Goal: Task Accomplishment & Management: Manage account settings

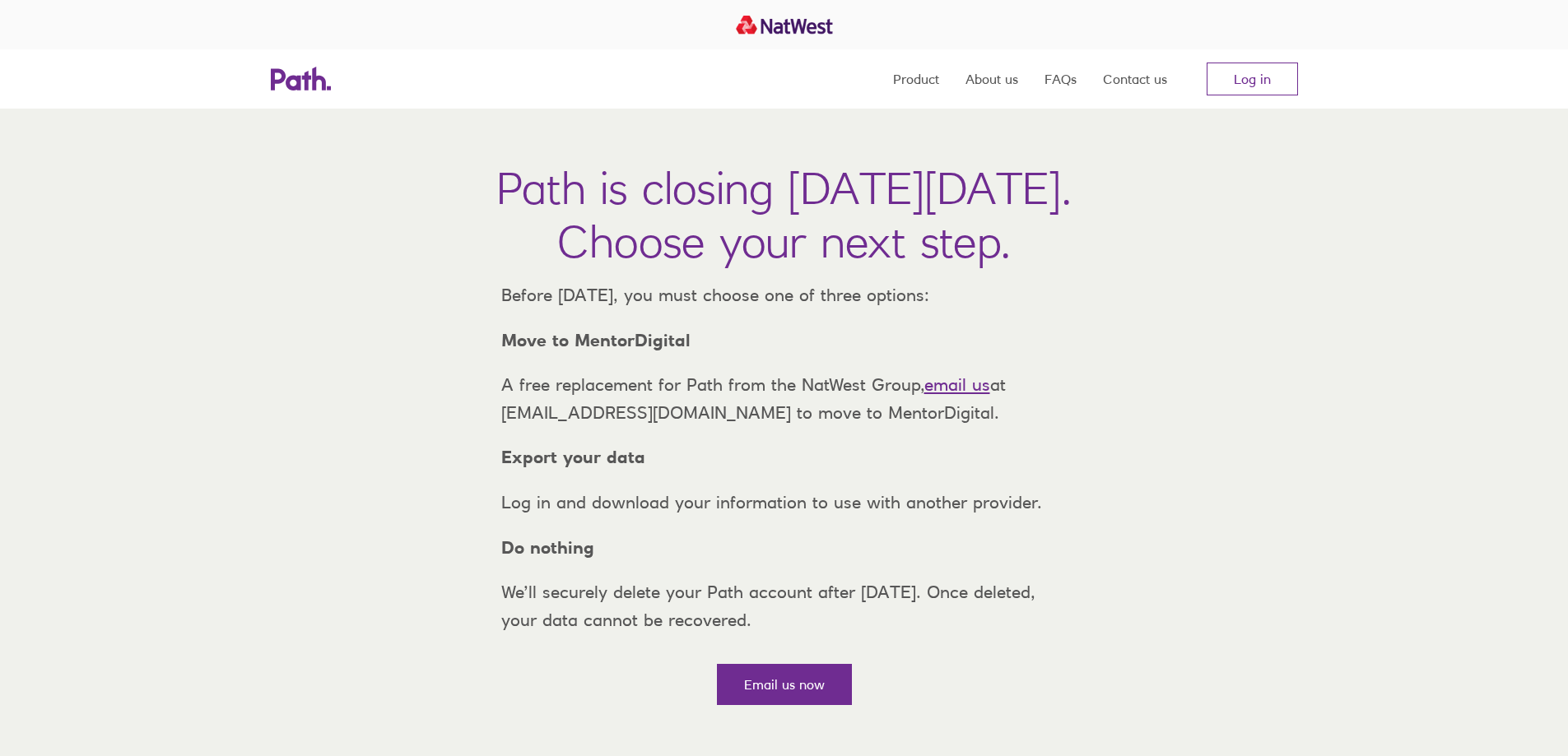
drag, startPoint x: 1240, startPoint y: 83, endPoint x: 1121, endPoint y: 120, distance: 124.6
click at [1240, 84] on link "Log in" at bounding box center [1252, 79] width 92 height 33
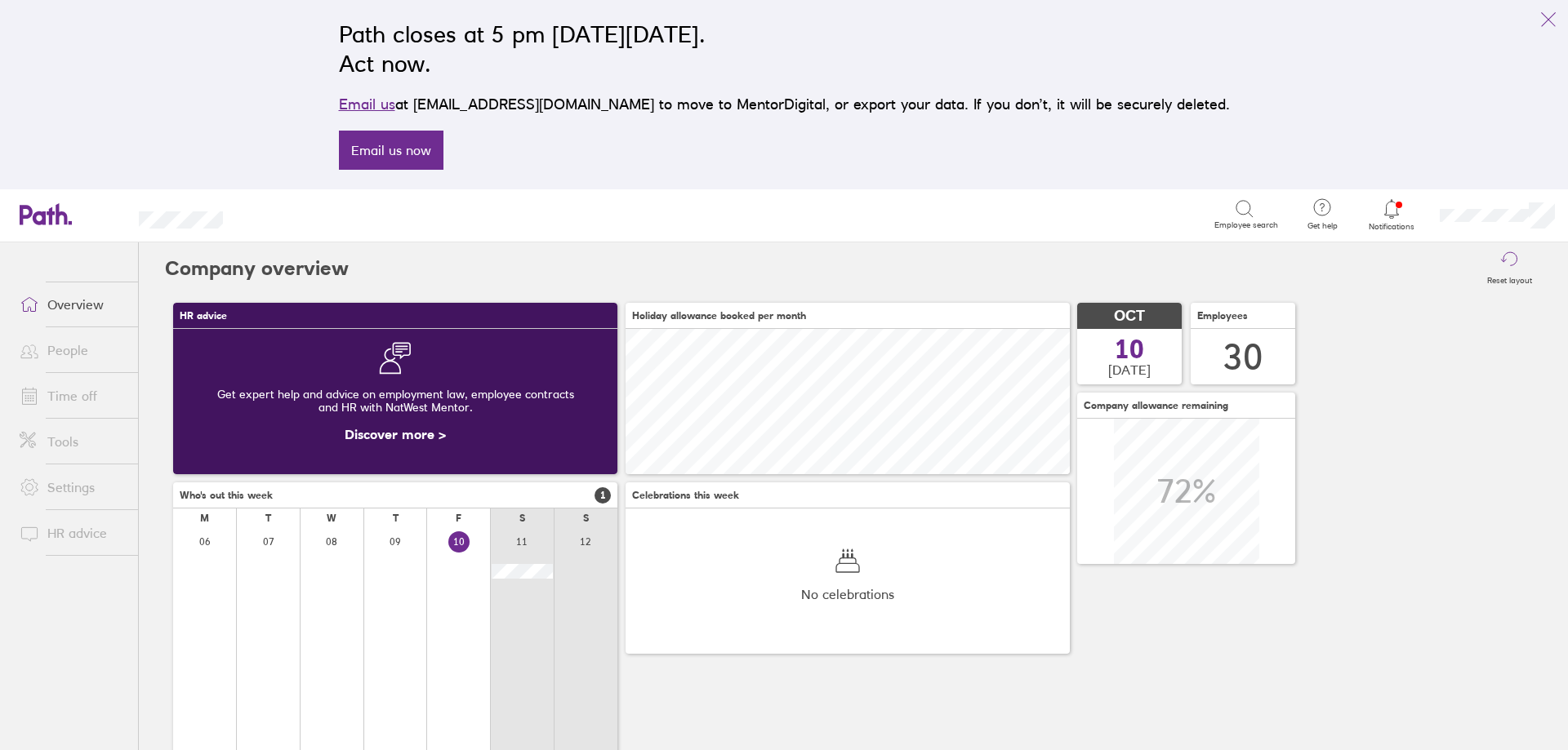
scroll to position [208, 0]
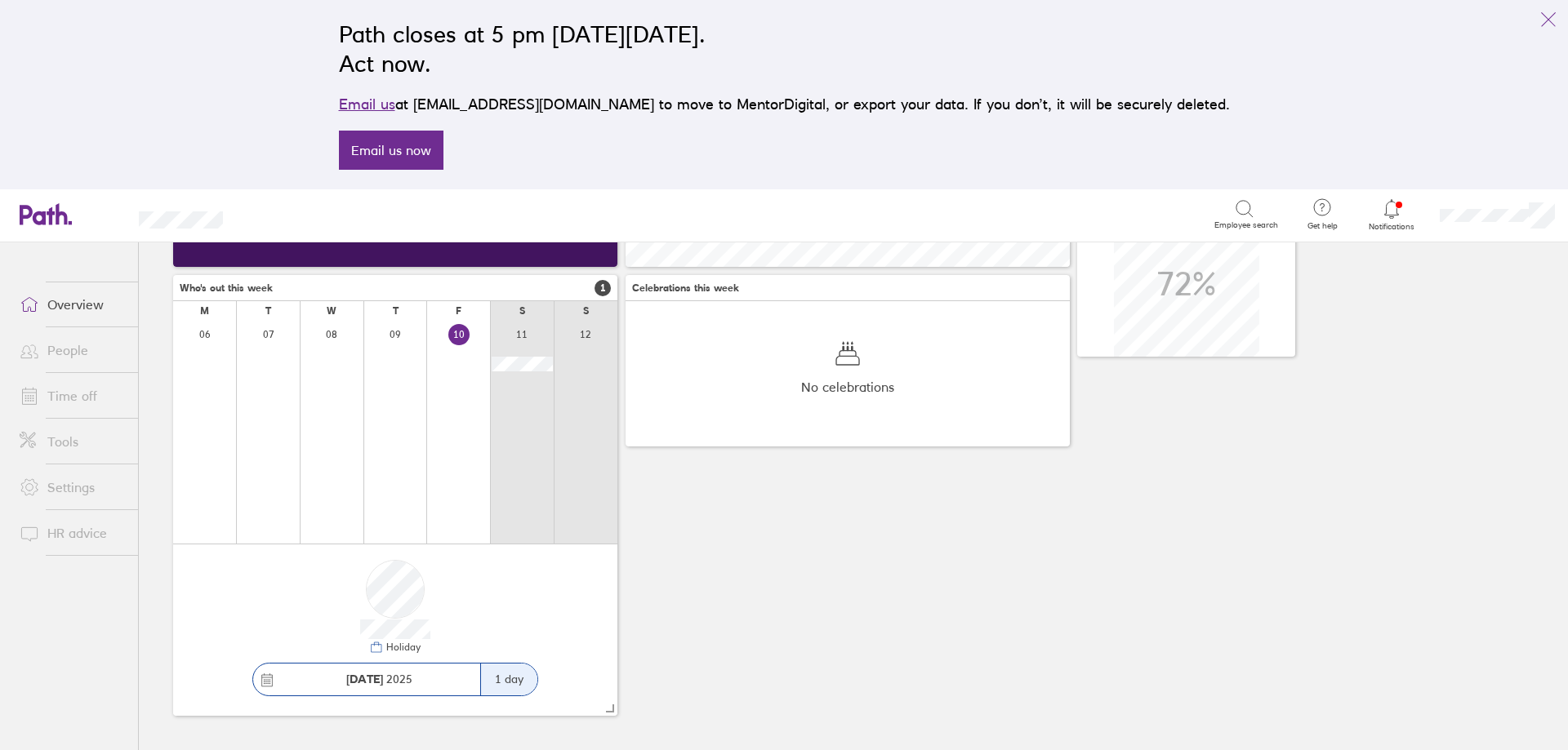
drag, startPoint x: 749, startPoint y: 494, endPoint x: 549, endPoint y: 503, distance: 200.2
click at [750, 493] on div "HR advice Get expert help and advice on employment law, employee contracts and …" at bounding box center [853, 405] width 1377 height 637
click at [84, 396] on link "Time off" at bounding box center [72, 396] width 132 height 33
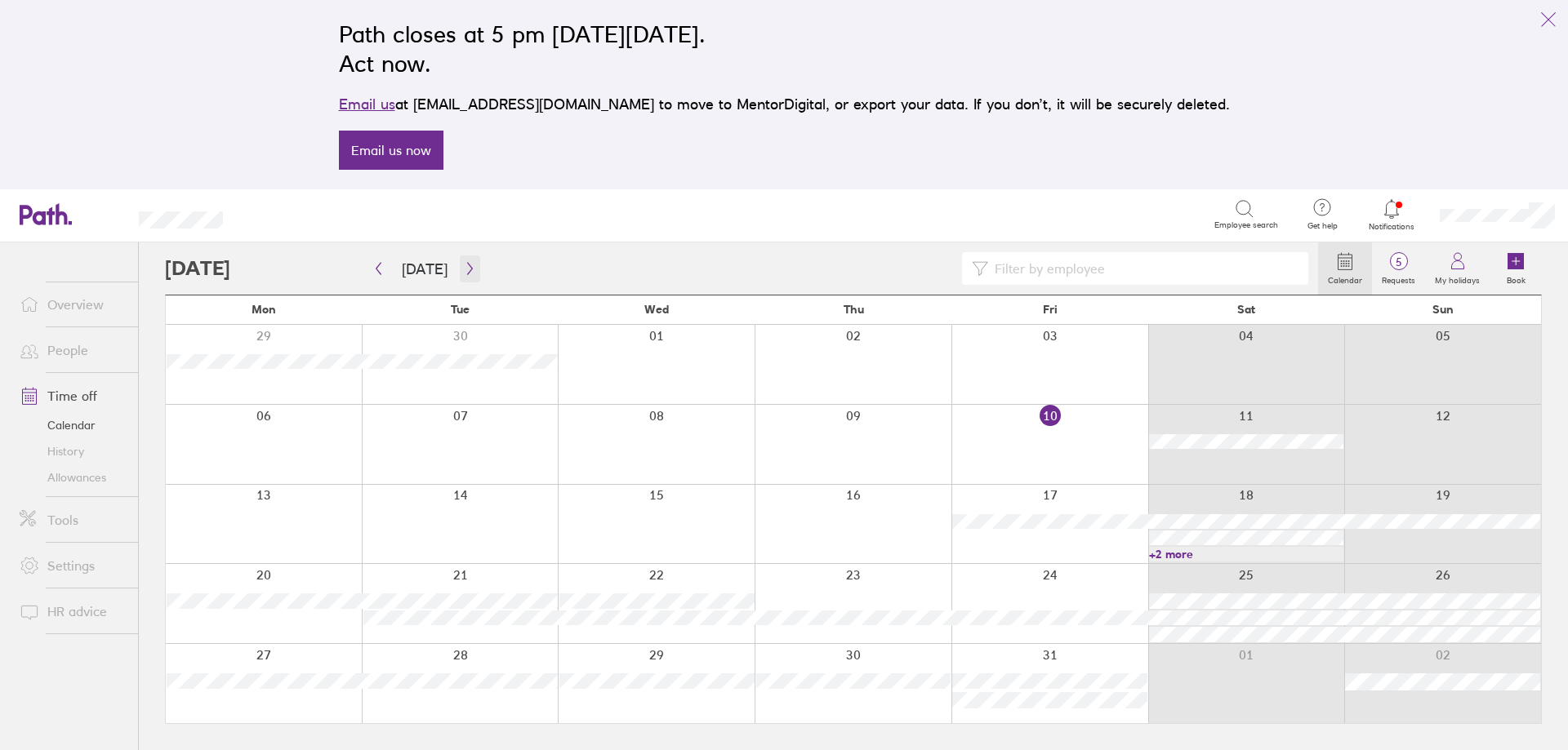
click at [468, 263] on icon "button" at bounding box center [469, 268] width 12 height 13
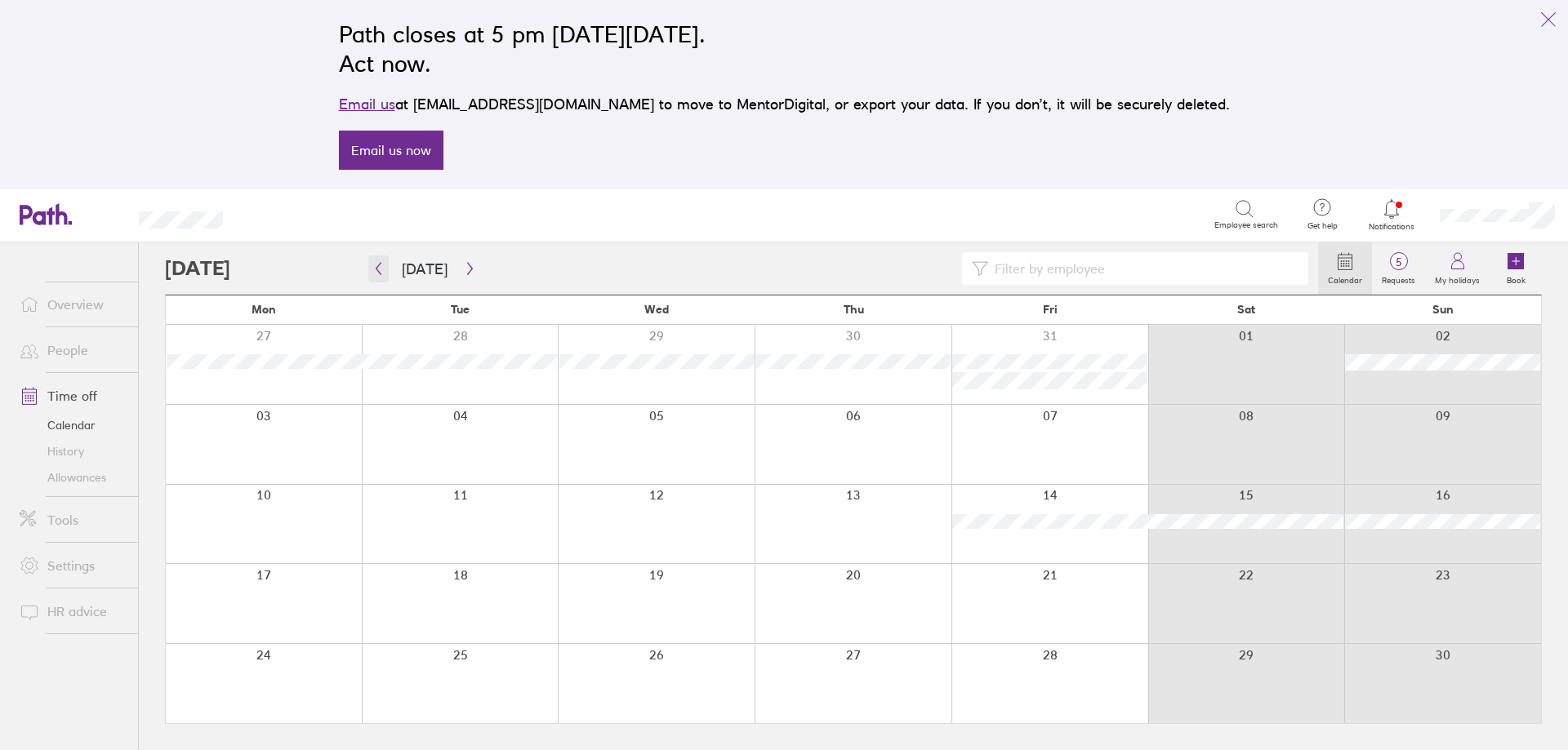
click at [380, 266] on icon "button" at bounding box center [378, 268] width 12 height 13
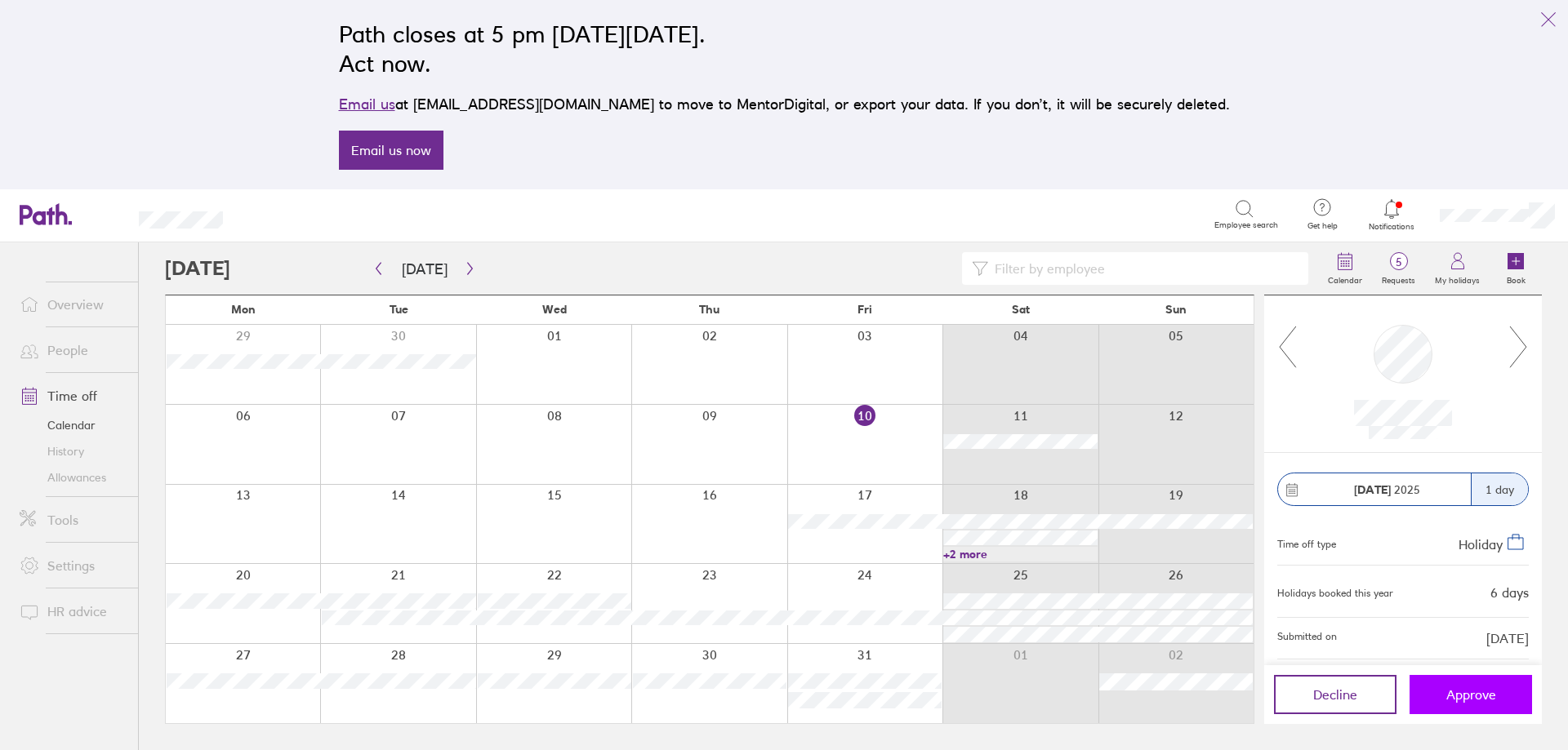
click at [1469, 697] on span "Approve" at bounding box center [1471, 695] width 50 height 15
click at [967, 551] on link "+2 more" at bounding box center [1020, 554] width 154 height 15
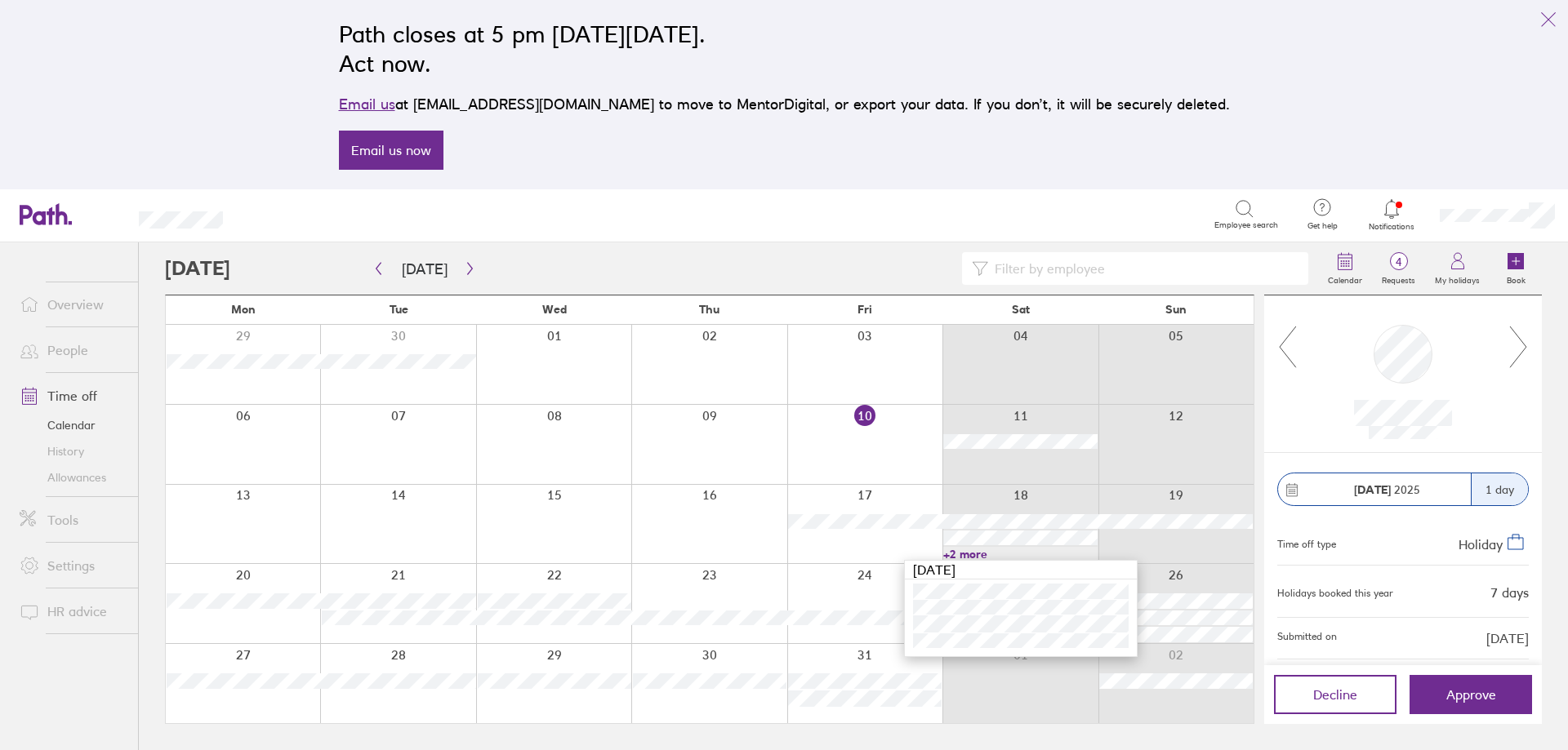
click at [1283, 413] on div at bounding box center [1403, 374] width 278 height 157
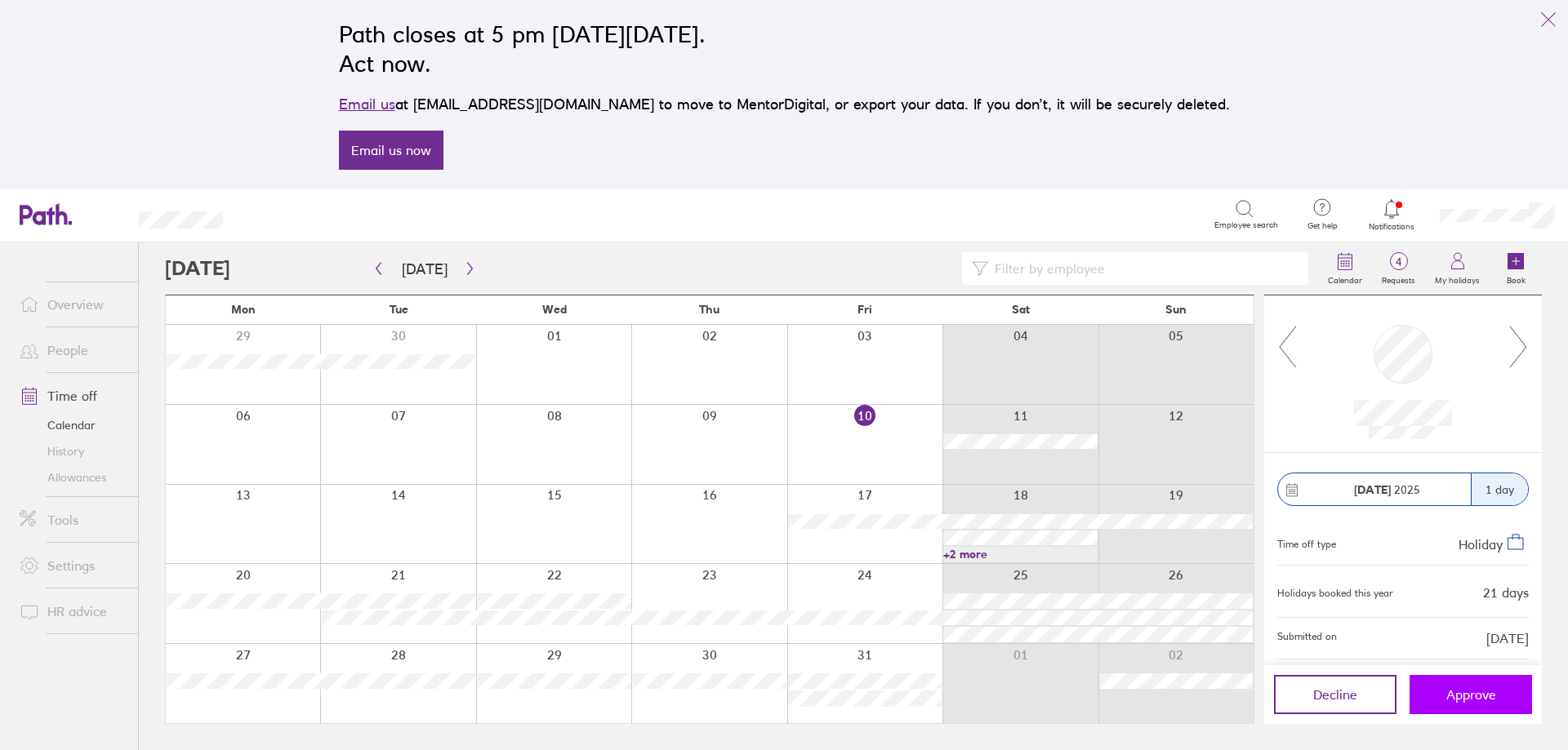
click at [1480, 693] on span "Approve" at bounding box center [1471, 695] width 50 height 15
click at [1455, 697] on span "Approve" at bounding box center [1471, 695] width 50 height 15
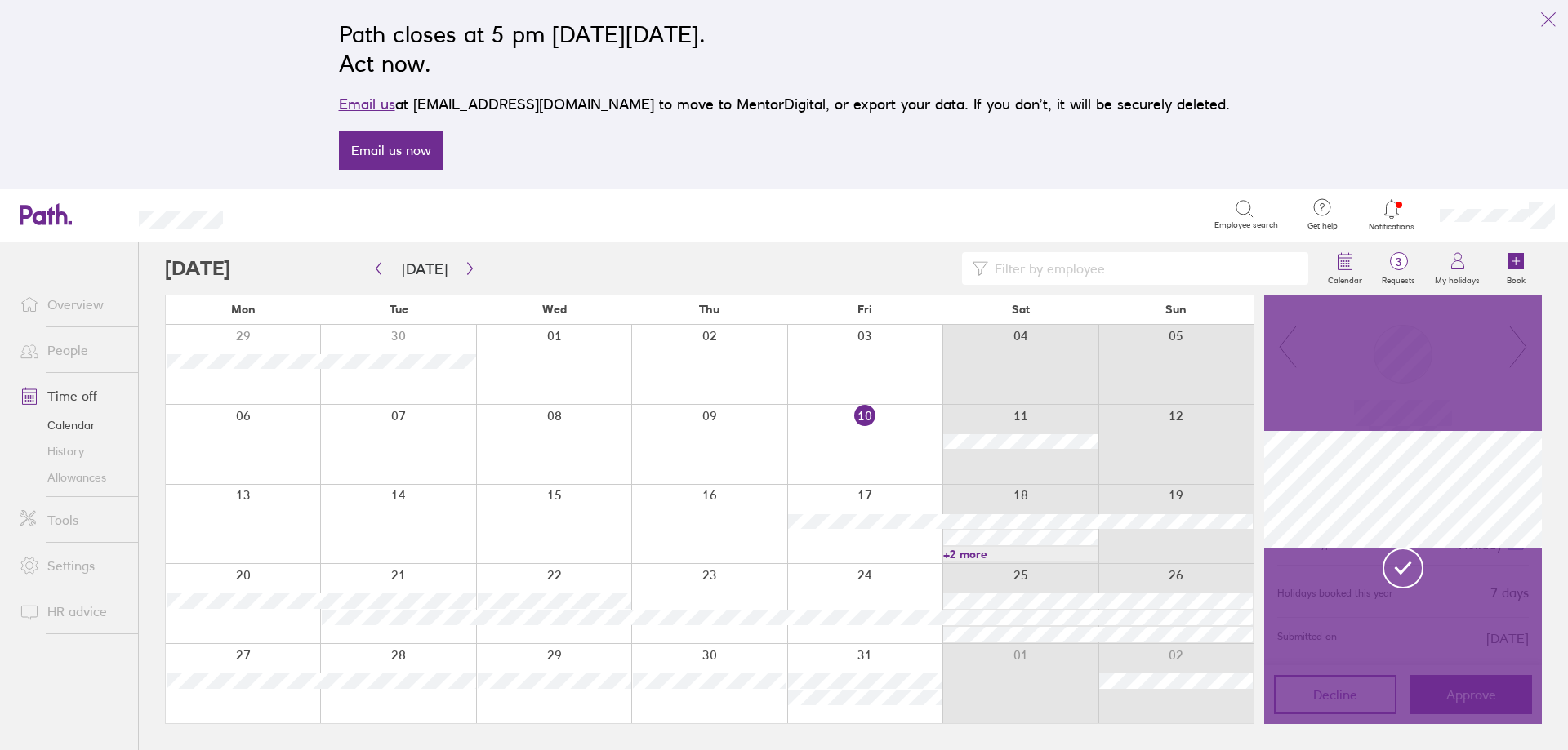
click at [967, 548] on link "+2 more" at bounding box center [1020, 554] width 154 height 15
